Goal: Information Seeking & Learning: Understand process/instructions

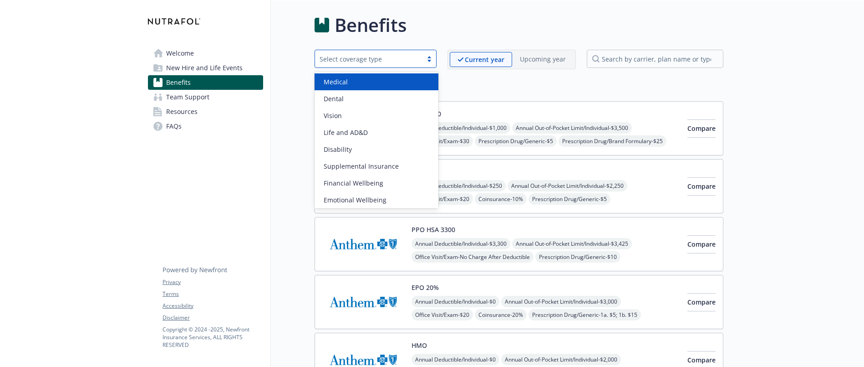
click at [402, 61] on div "Select coverage type" at bounding box center [369, 59] width 98 height 10
click at [232, 69] on span "New Hire and Life Events" at bounding box center [204, 68] width 76 height 15
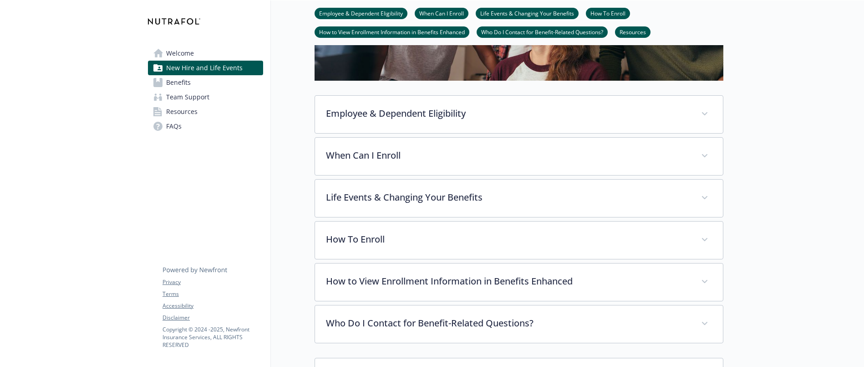
scroll to position [187, 0]
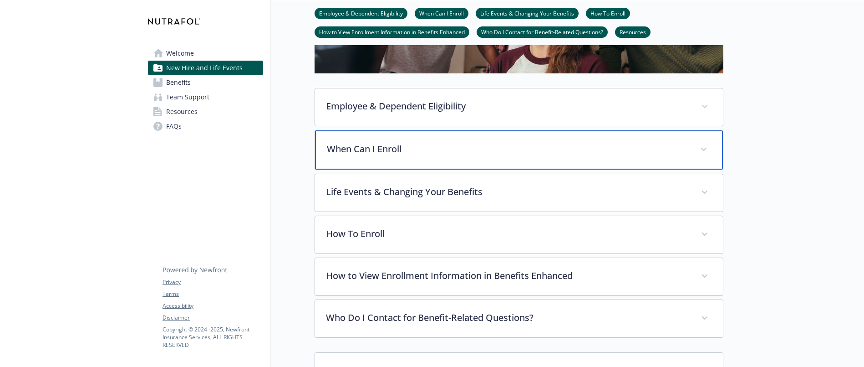
click at [400, 158] on div "When Can I Enroll" at bounding box center [519, 149] width 408 height 39
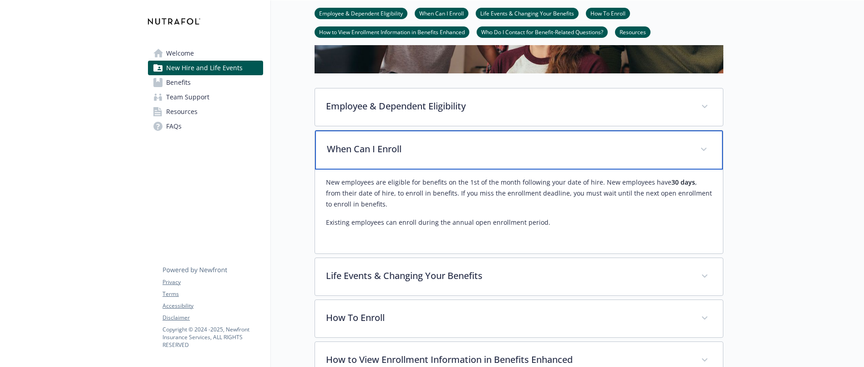
click at [400, 158] on div "When Can I Enroll" at bounding box center [519, 149] width 408 height 39
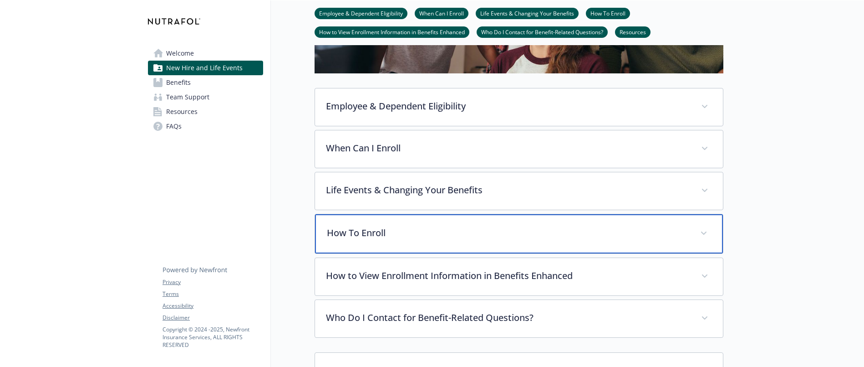
click at [401, 235] on p "How To Enroll" at bounding box center [508, 233] width 362 height 14
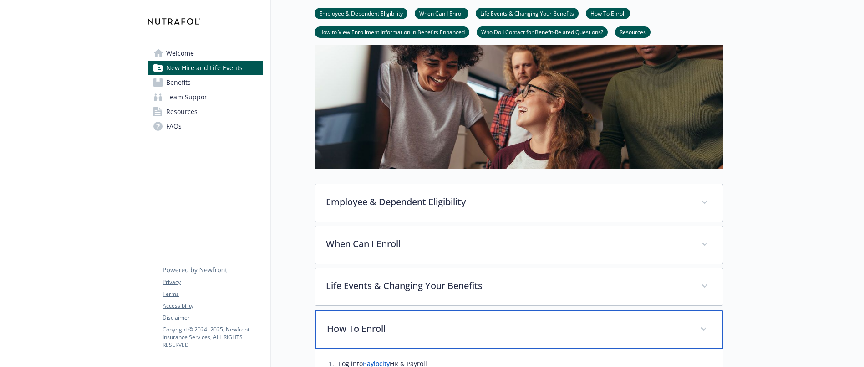
scroll to position [90, 0]
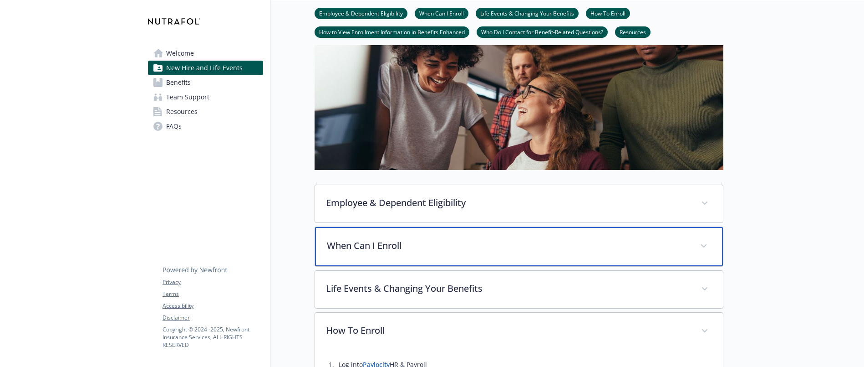
click at [408, 252] on div "When Can I Enroll" at bounding box center [519, 246] width 408 height 39
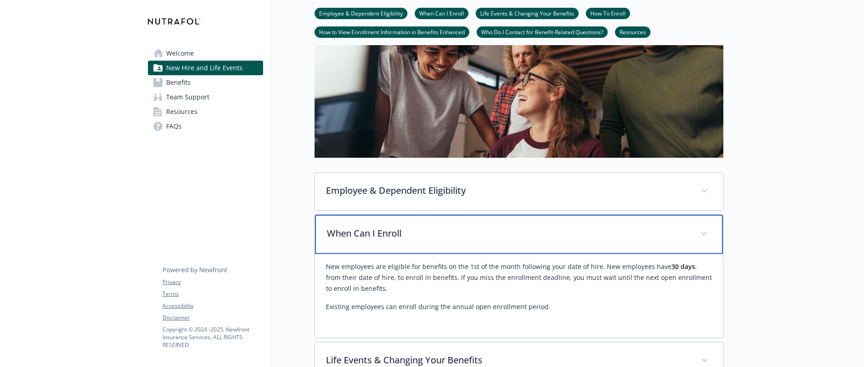
scroll to position [0, 0]
